Goal: Communication & Community: Answer question/provide support

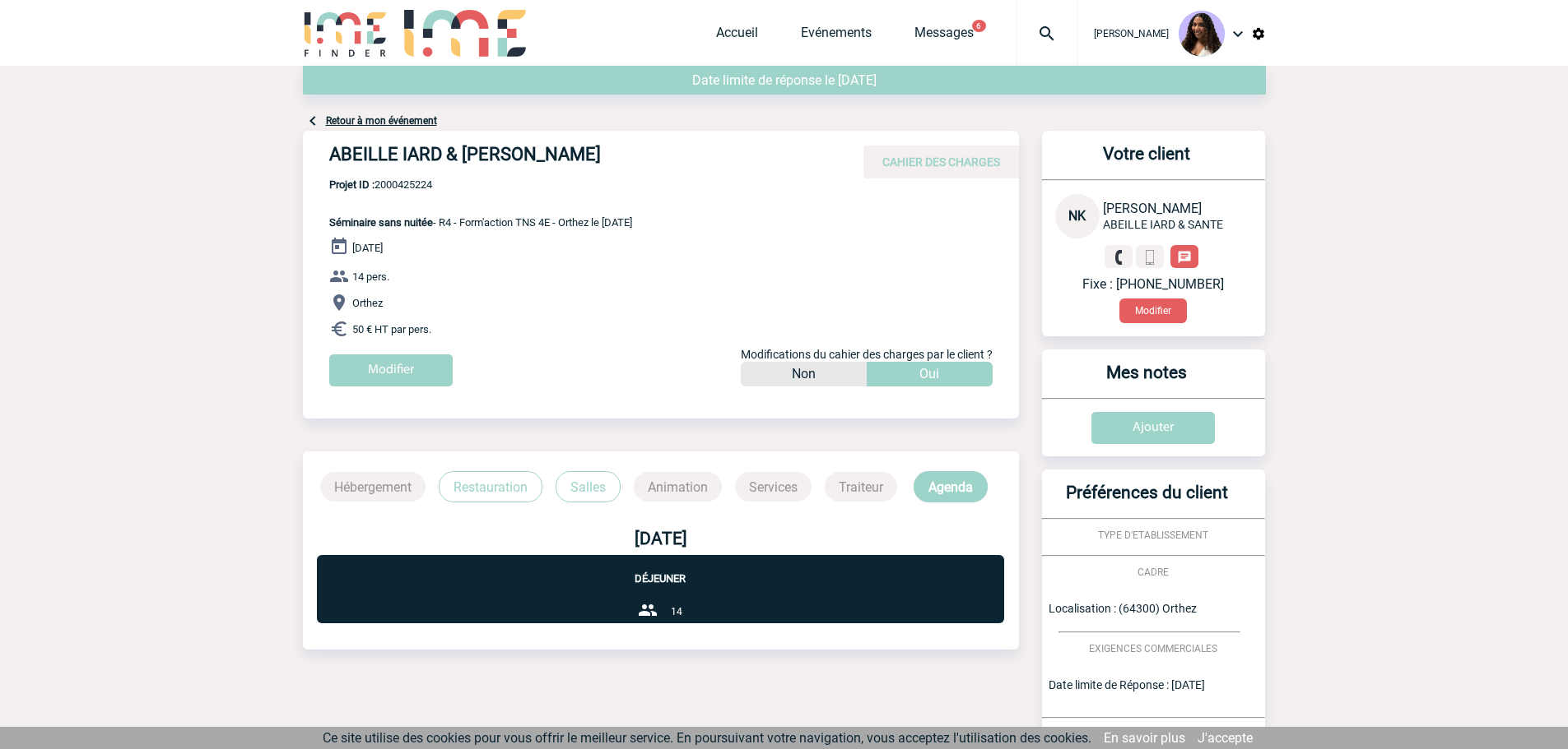
click at [1017, 24] on img at bounding box center [1046, 33] width 59 height 20
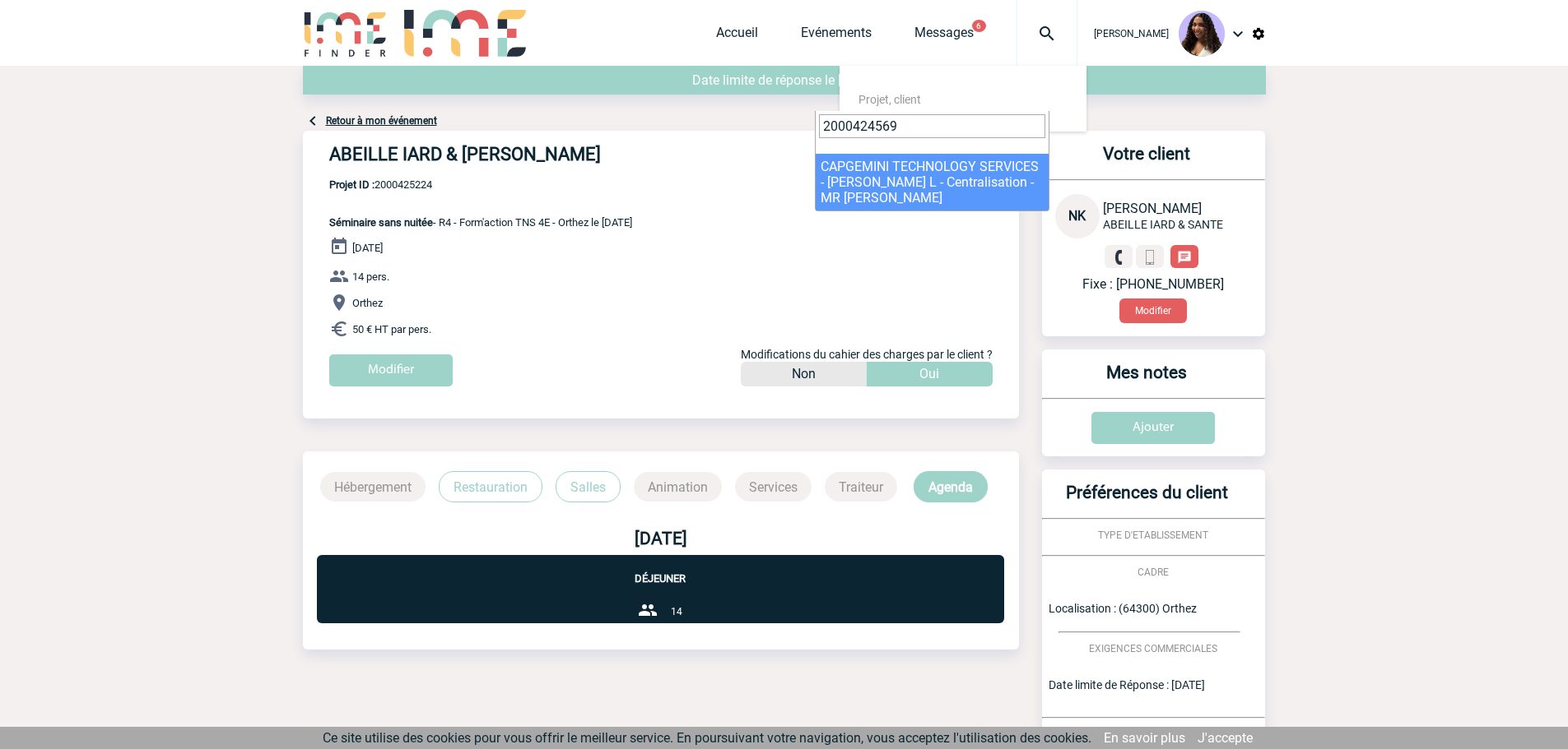
type input "2000424569"
select select "24070"
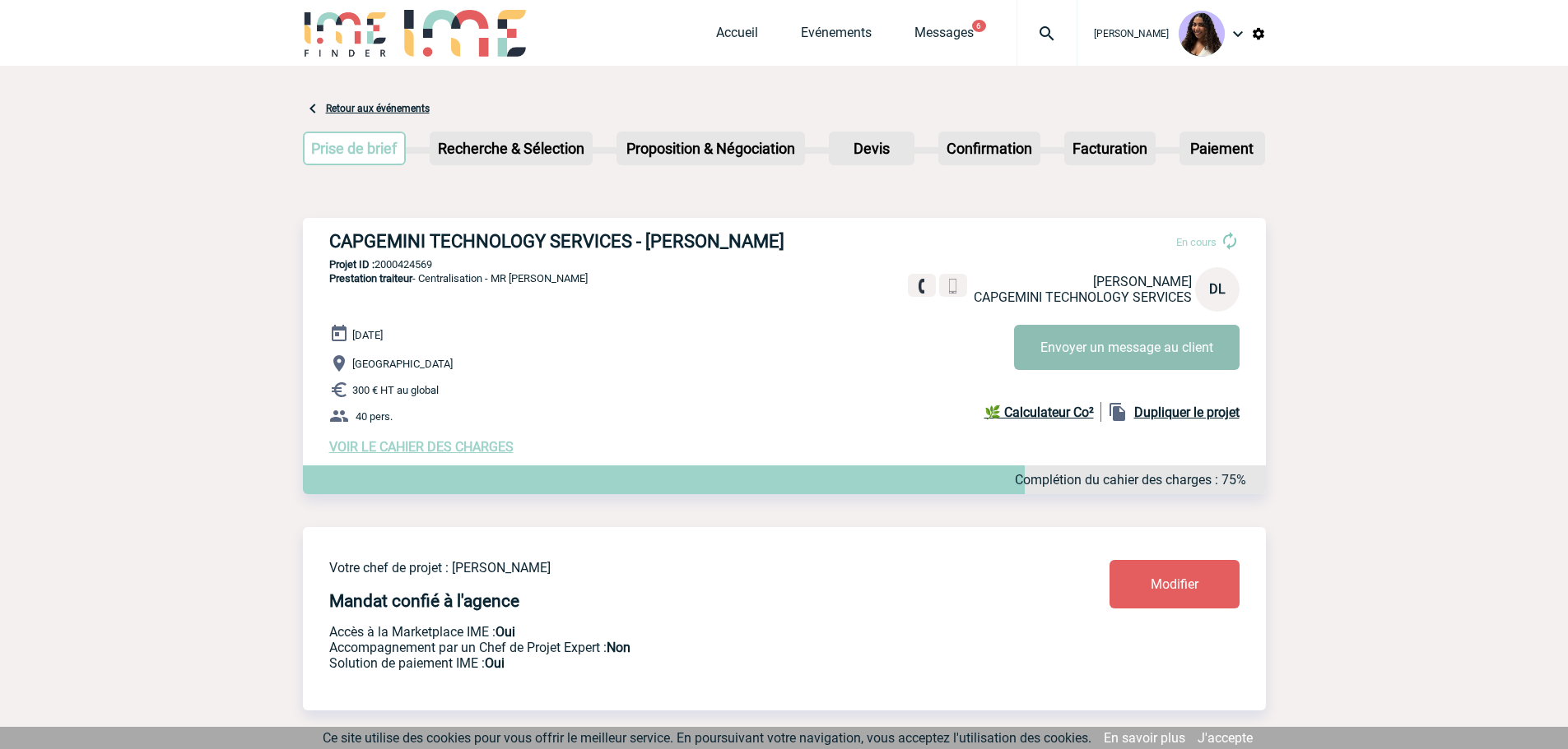
click at [1054, 359] on button "Envoyer un message au client" at bounding box center [1127, 347] width 226 height 45
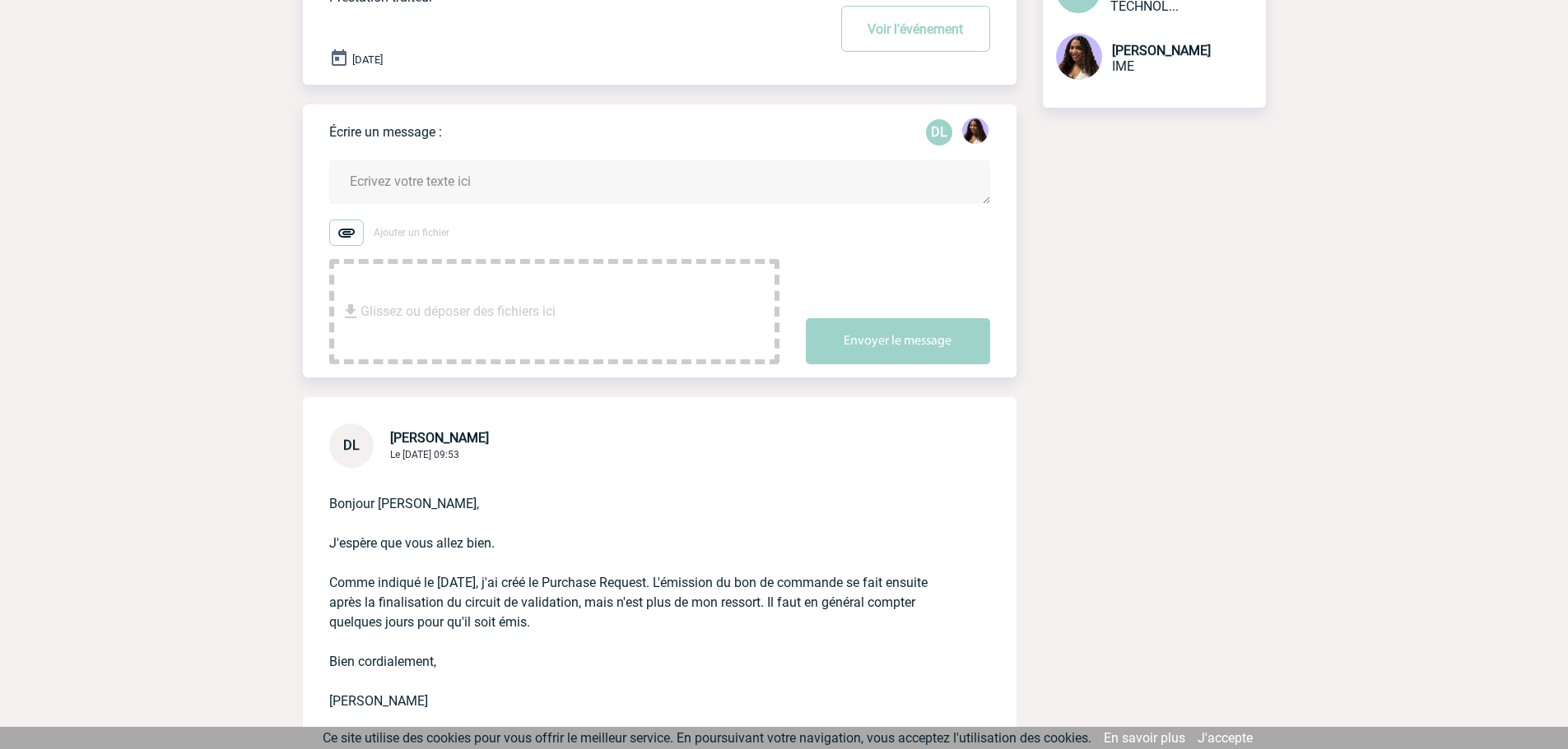
scroll to position [191, 0]
click at [430, 187] on textarea at bounding box center [659, 183] width 661 height 44
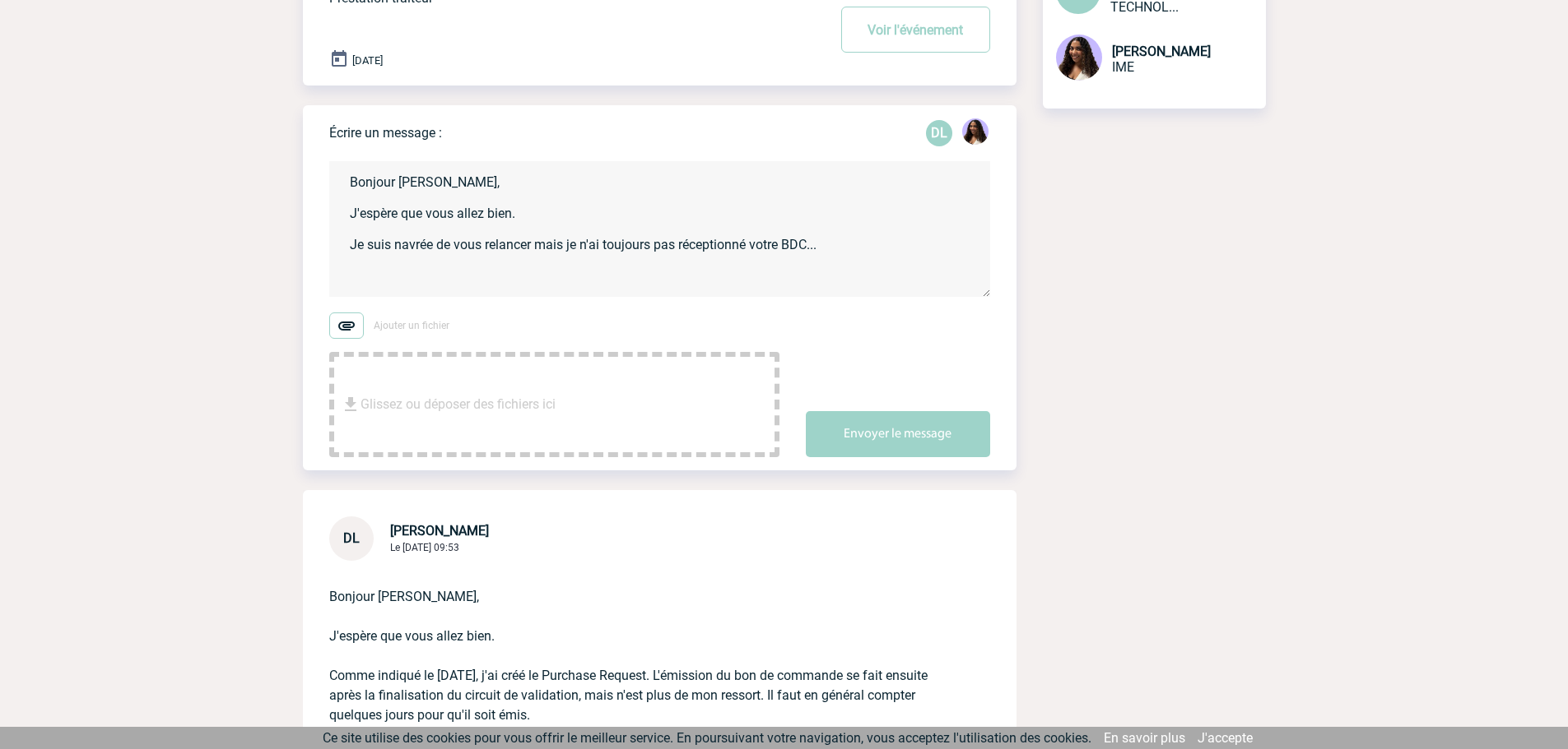
click at [811, 255] on textarea "Bonjour Delphine, J'espère que vous allez bien. Je suis navrée de vous relancer…" at bounding box center [659, 229] width 661 height 136
click at [819, 252] on textarea "Bonjour Delphine, J'espère que vous allez bien. Je suis navrée de vous relancer…" at bounding box center [659, 229] width 661 height 136
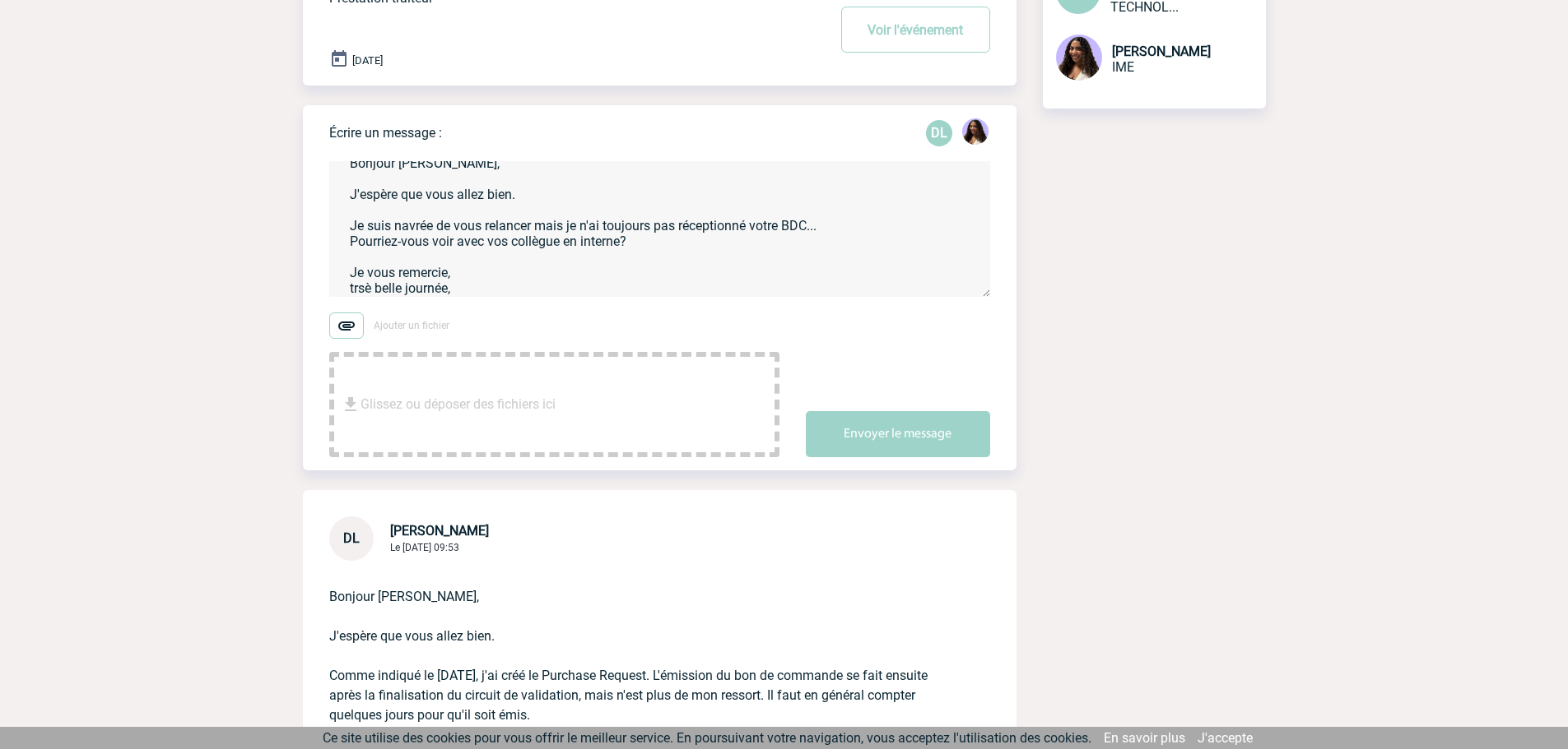
click at [391, 245] on textarea "Bonjour Delphine, J'espère que vous allez bien. Je suis navrée de vous relancer…" at bounding box center [659, 229] width 661 height 136
click at [473, 293] on textarea "Bonjour Delphine, J'espère que vous allez bien. Je suis navrée de vous relancer…" at bounding box center [659, 229] width 661 height 136
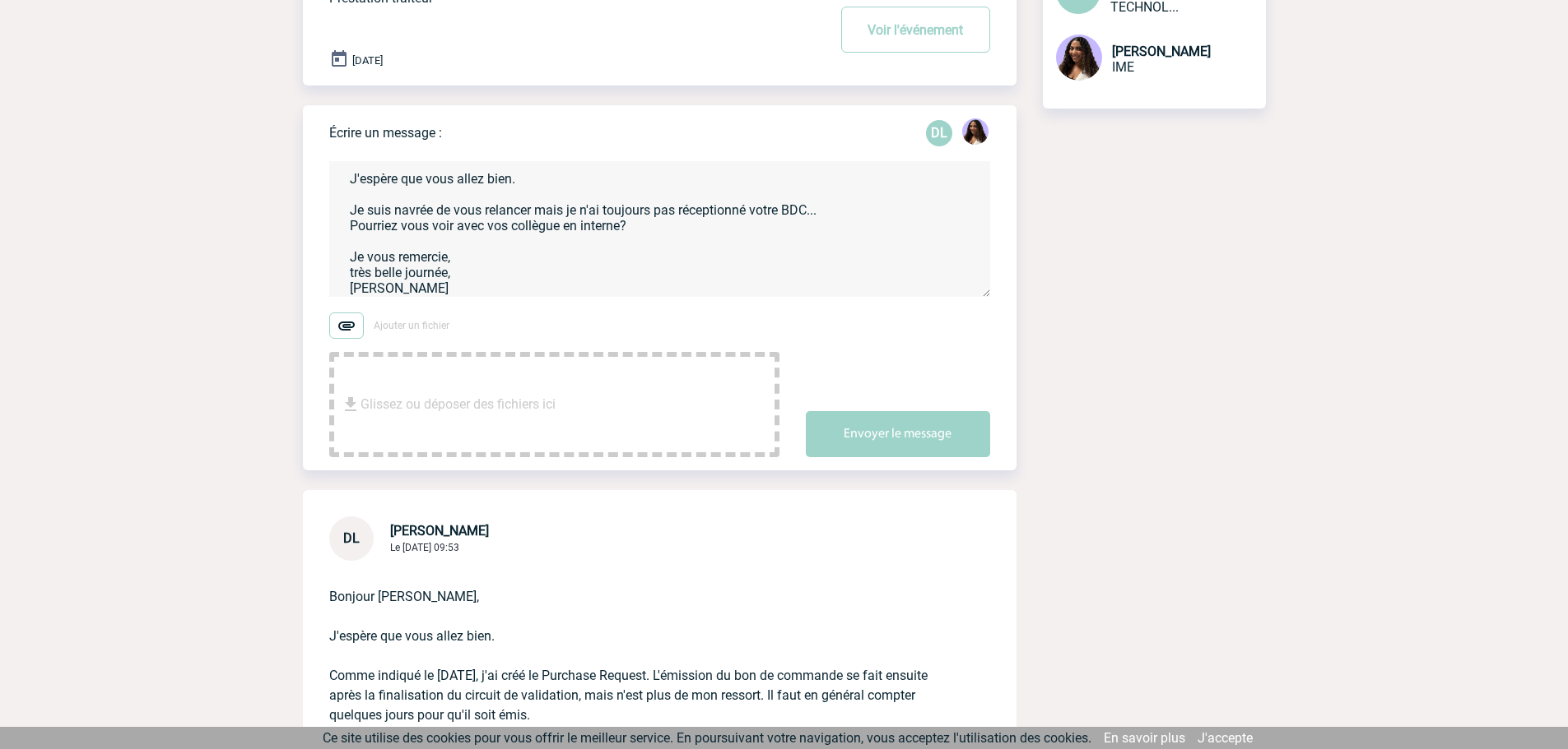
click at [350, 272] on textarea "Bonjour Delphine, J'espère que vous allez bien. Je suis navrée de vous relancer…" at bounding box center [659, 229] width 661 height 136
type textarea "Bonjour Delphine, J'espère que vous allez bien. Je suis navrée de vous relancer…"
click at [902, 447] on button "Envoyer le message" at bounding box center [898, 435] width 185 height 46
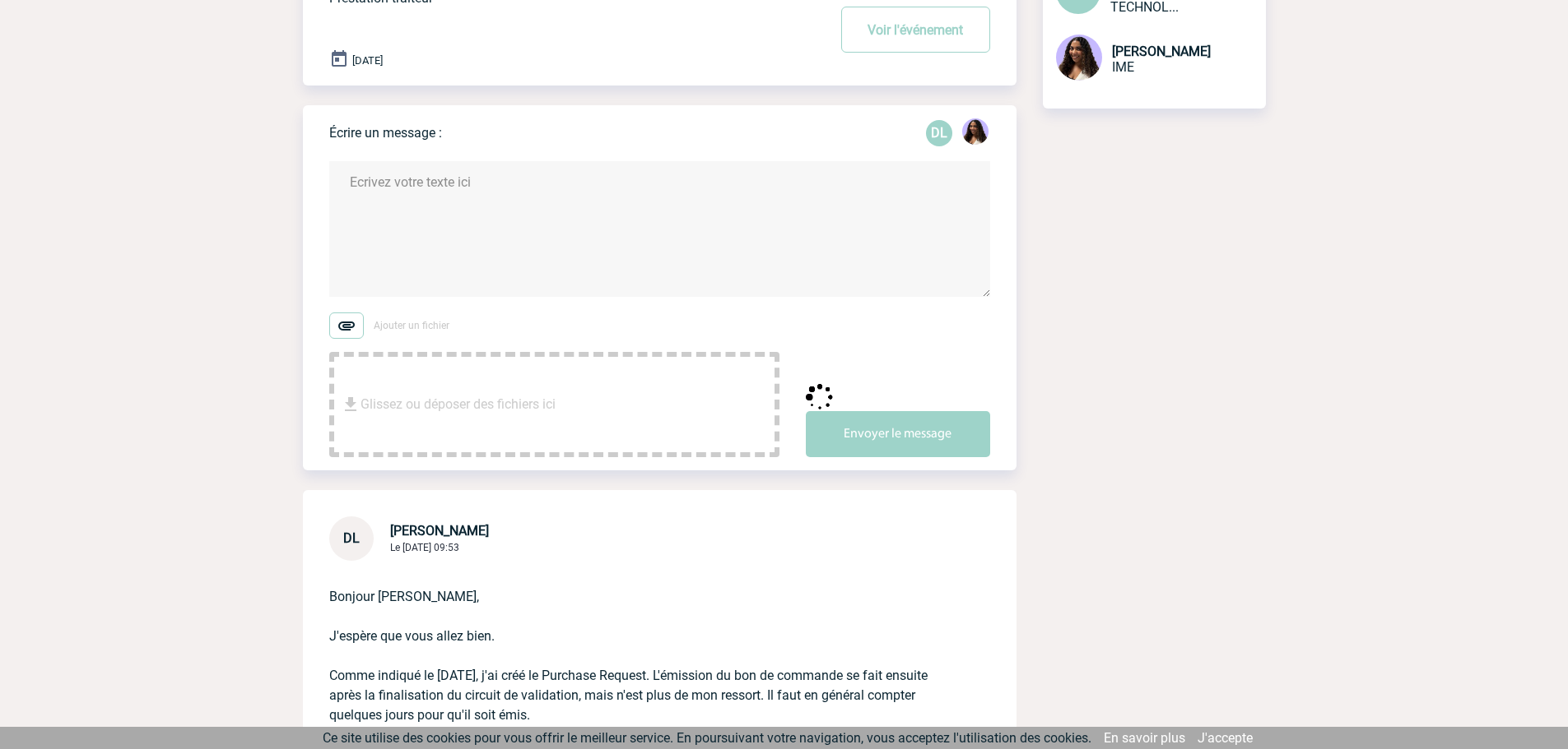
scroll to position [0, 0]
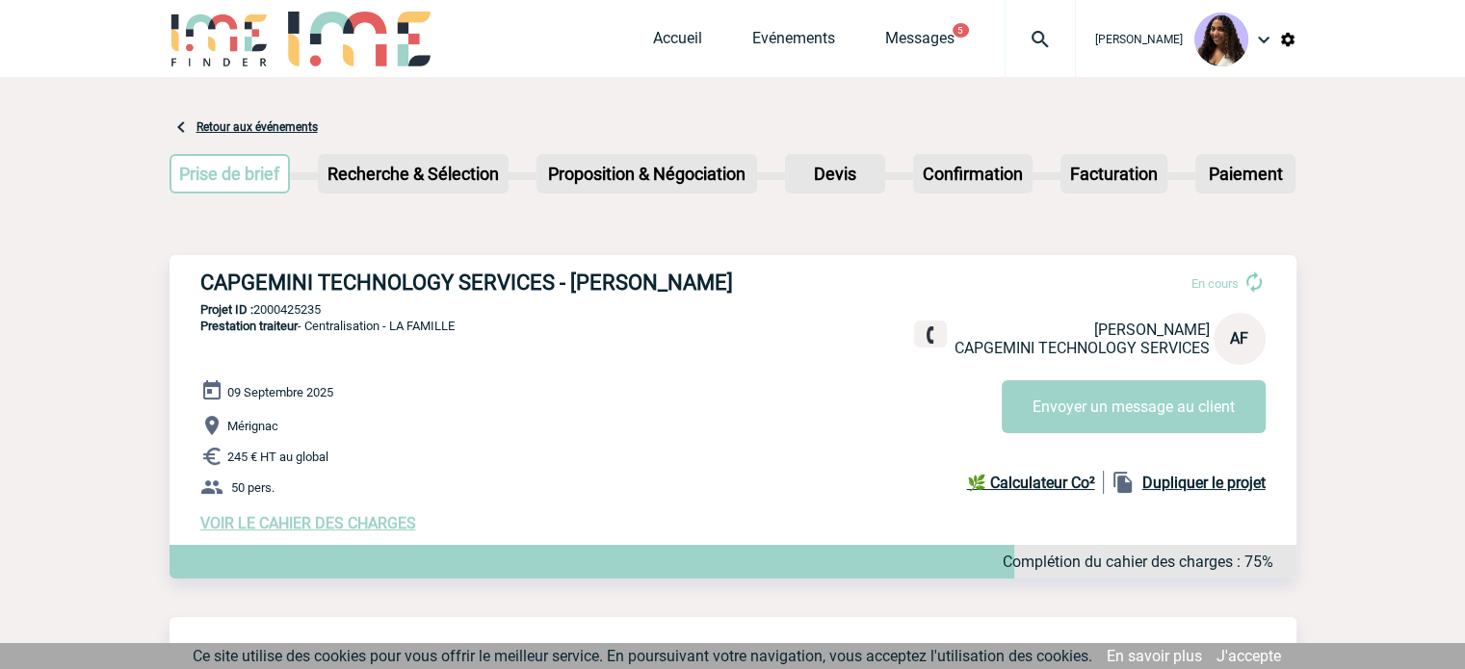
drag, startPoint x: 199, startPoint y: 275, endPoint x: 755, endPoint y: 288, distance: 555.9
click at [755, 288] on h3 "CAPGEMINI TECHNOLOGY SERVICES - [PERSON_NAME]" at bounding box center [489, 283] width 578 height 24
copy h3 "CAPGEMINI TECHNOLOGY SERVICES - [PERSON_NAME]"
drag, startPoint x: 351, startPoint y: 307, endPoint x: 258, endPoint y: 316, distance: 92.9
click at [258, 316] on p "Projet ID : 2000425235" at bounding box center [733, 309] width 1127 height 14
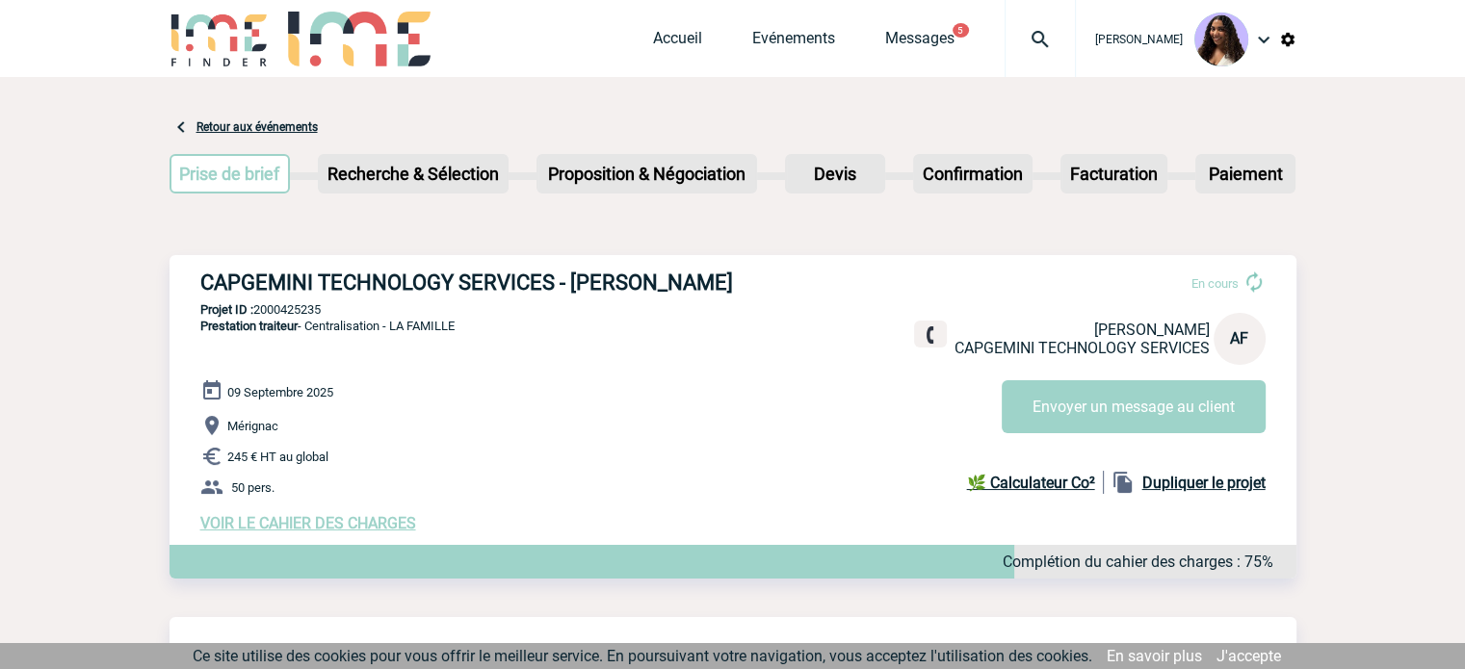
copy p "2000425235"
